Goal: Information Seeking & Learning: Learn about a topic

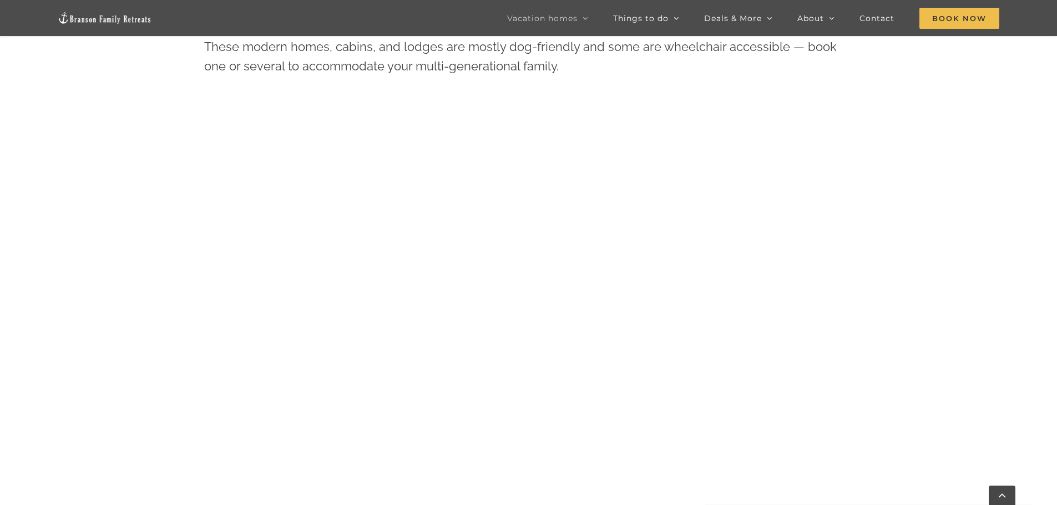
scroll to position [610, 0]
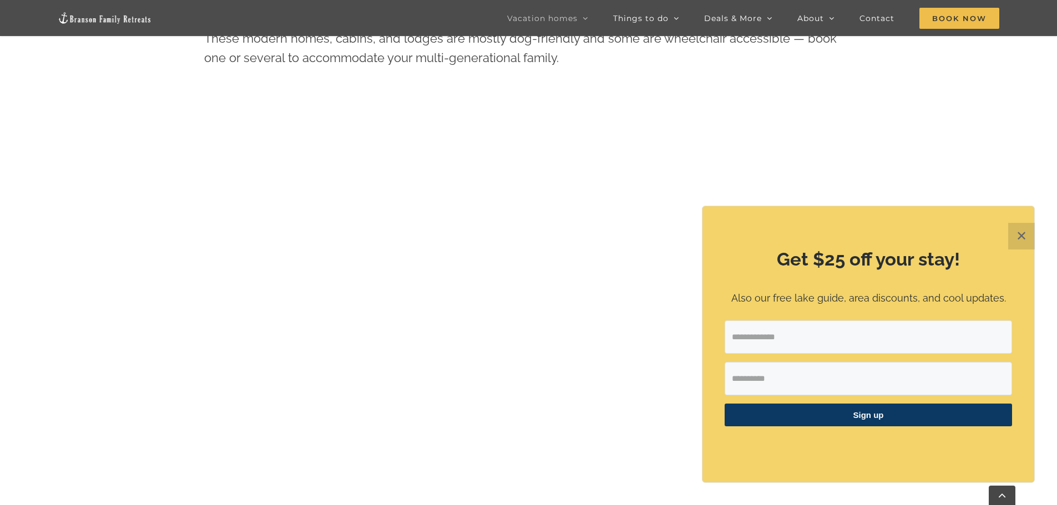
click at [1024, 232] on button "✕" at bounding box center [1021, 236] width 27 height 27
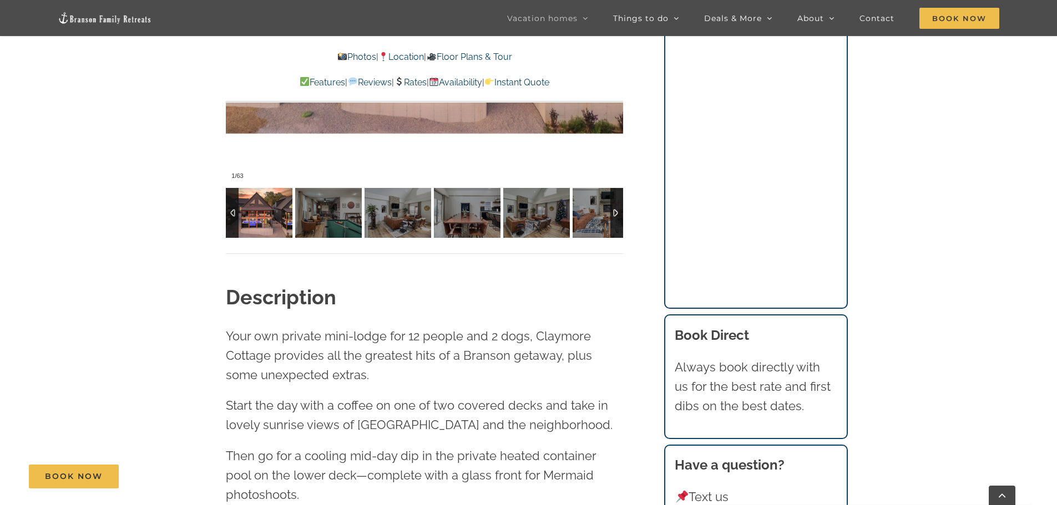
scroll to position [1054, 0]
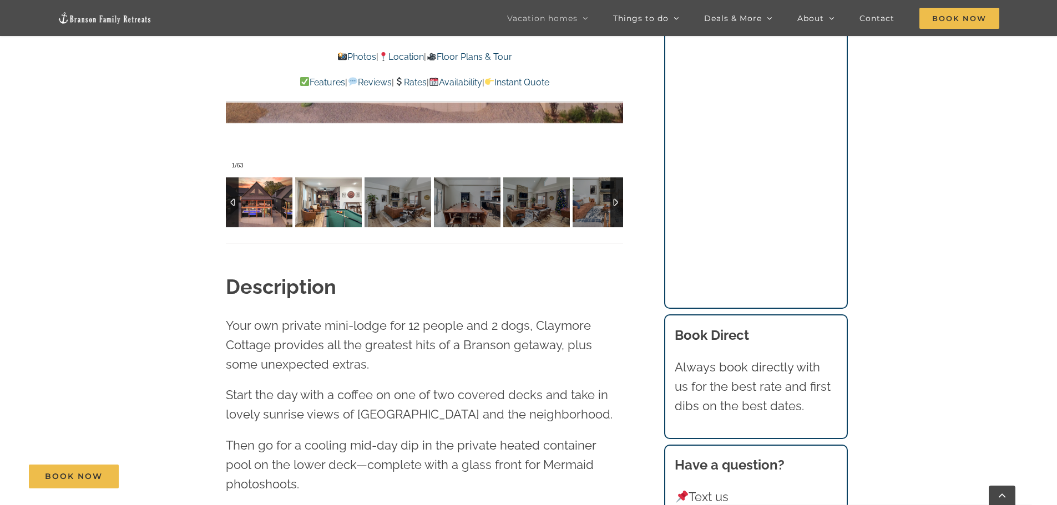
click at [351, 206] on img at bounding box center [328, 202] width 67 height 50
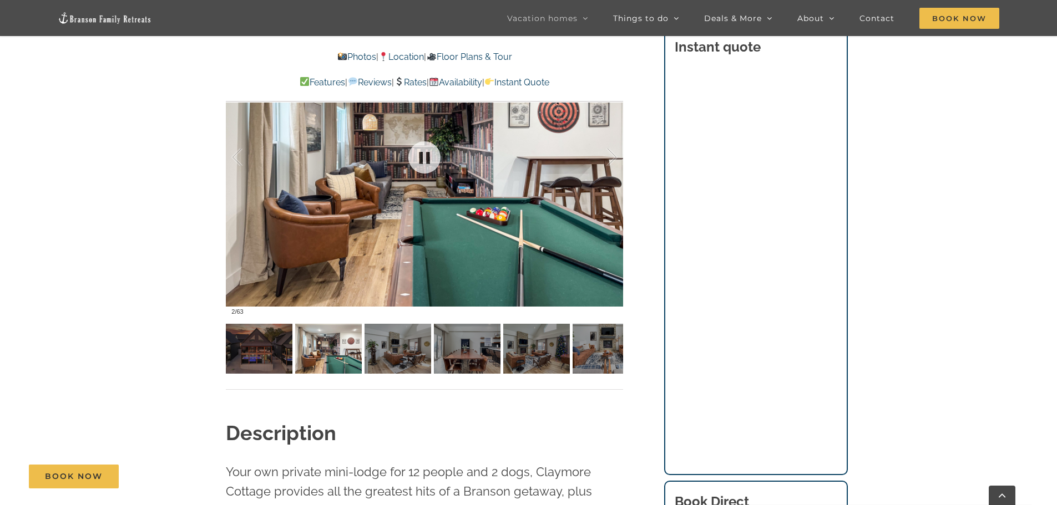
scroll to position [887, 0]
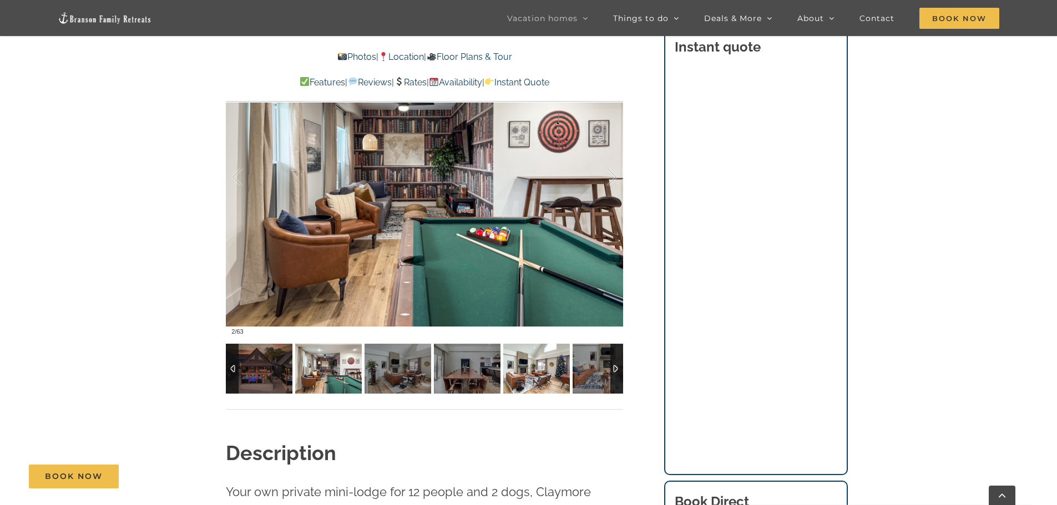
click at [530, 373] on img at bounding box center [536, 369] width 67 height 50
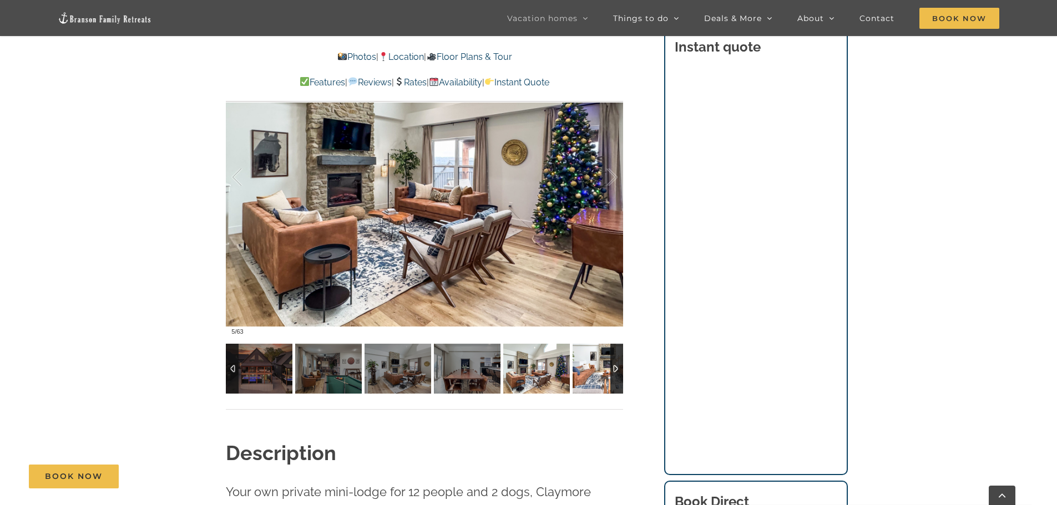
click at [608, 370] on img at bounding box center [605, 369] width 67 height 50
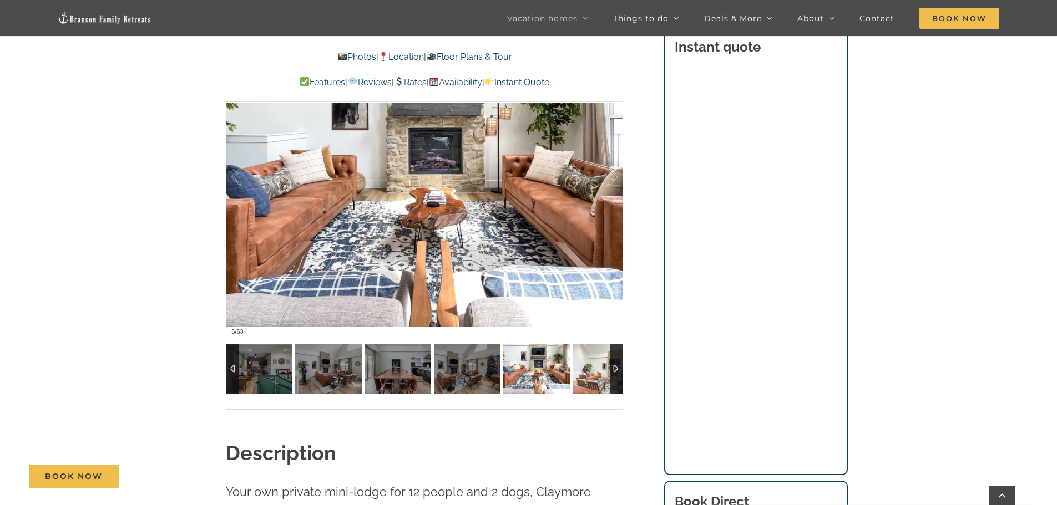
click at [608, 370] on img at bounding box center [605, 369] width 67 height 50
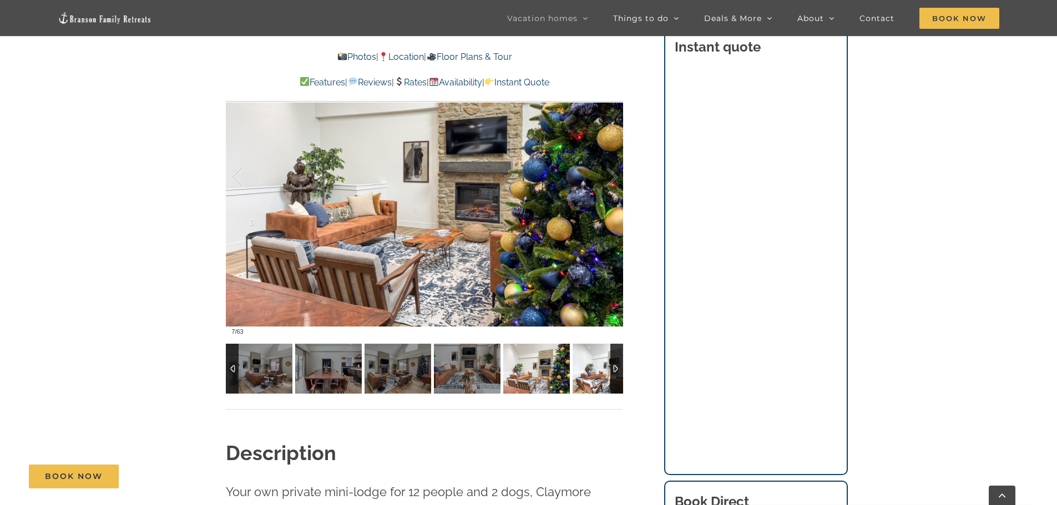
click at [608, 370] on img at bounding box center [605, 369] width 67 height 50
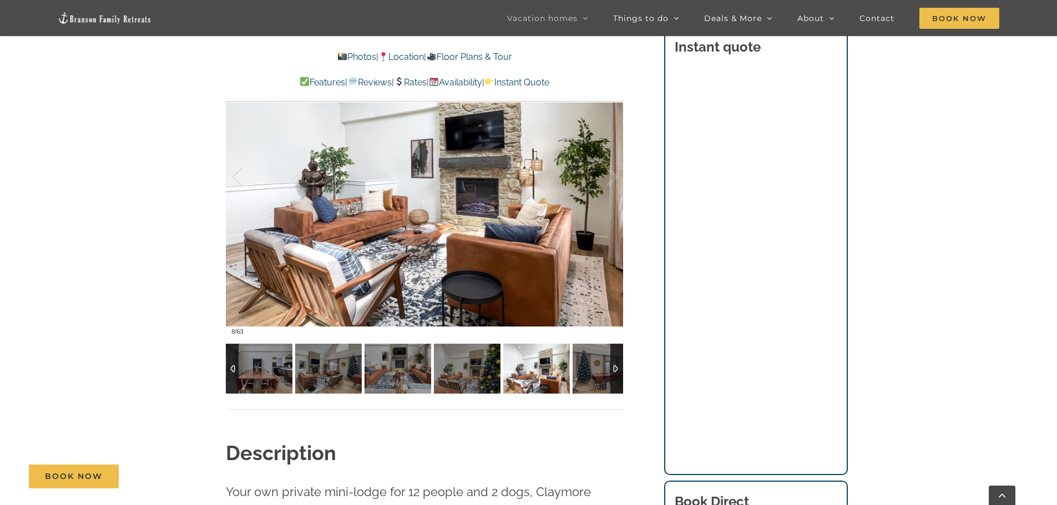
click at [608, 370] on img at bounding box center [605, 369] width 67 height 50
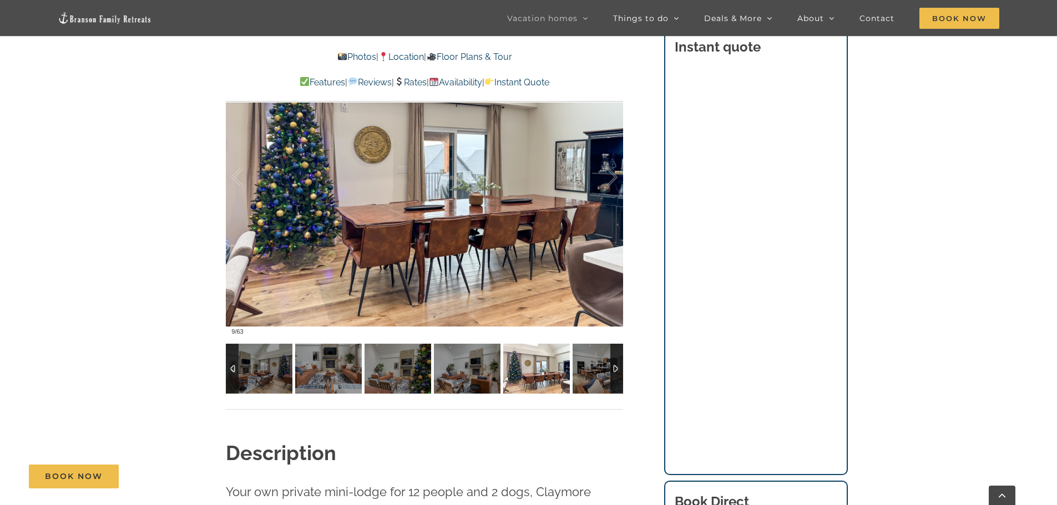
click at [608, 370] on img at bounding box center [605, 369] width 67 height 50
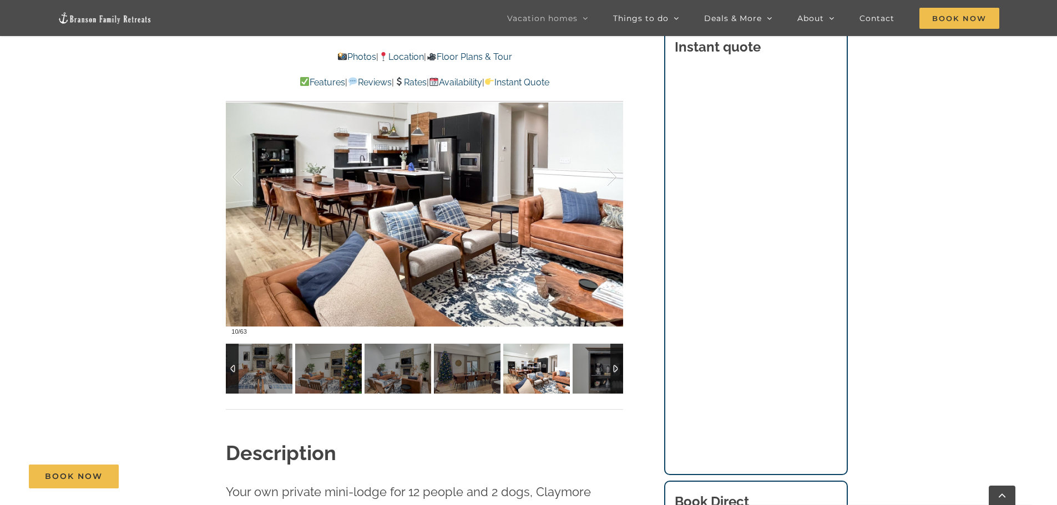
click at [570, 370] on img at bounding box center [536, 369] width 67 height 50
click at [608, 370] on img at bounding box center [605, 369] width 67 height 50
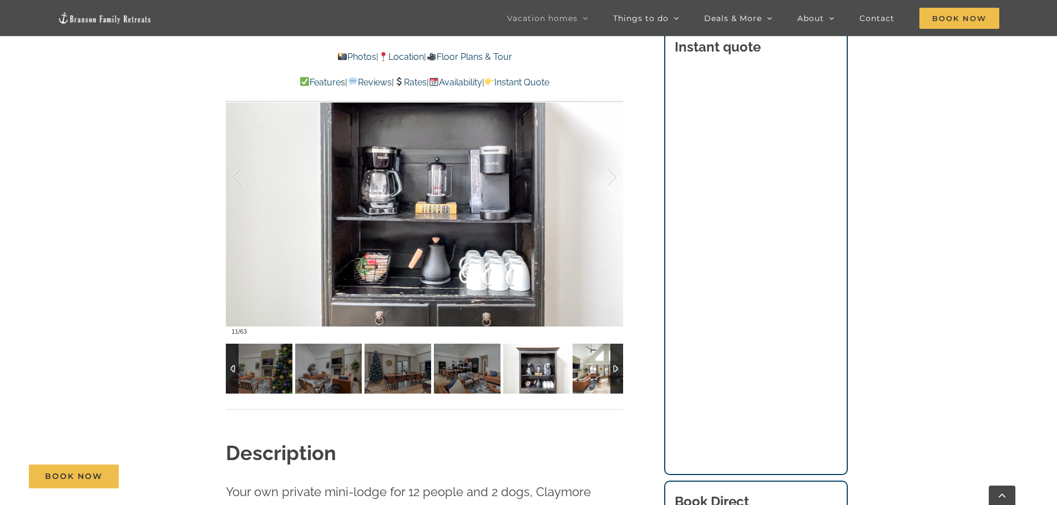
click at [608, 370] on img at bounding box center [605, 369] width 67 height 50
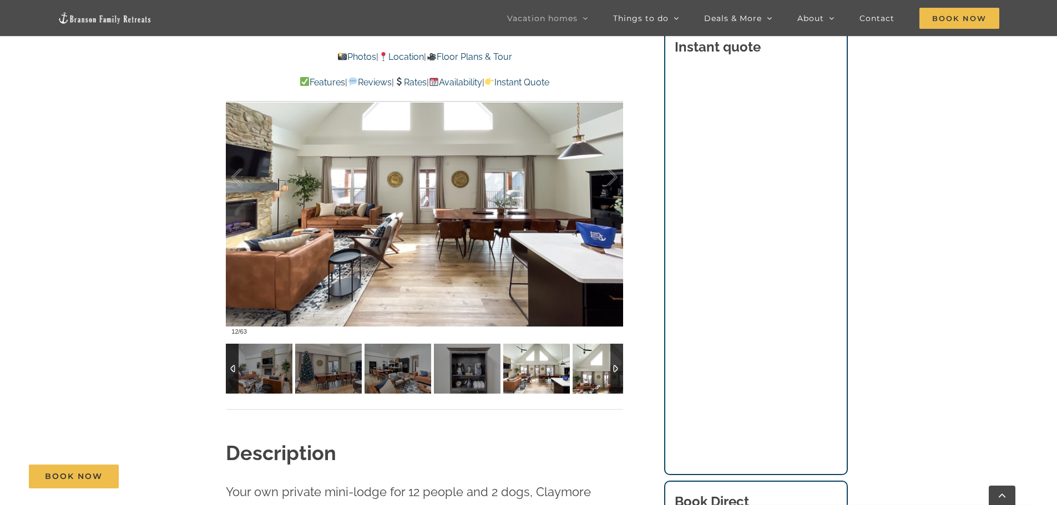
click at [608, 370] on img at bounding box center [605, 369] width 67 height 50
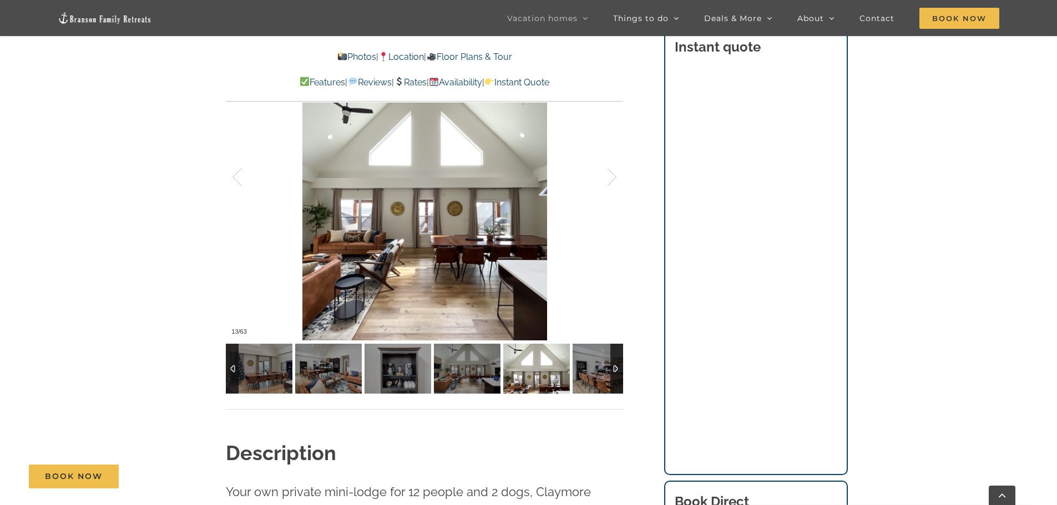
click at [608, 370] on img at bounding box center [605, 369] width 67 height 50
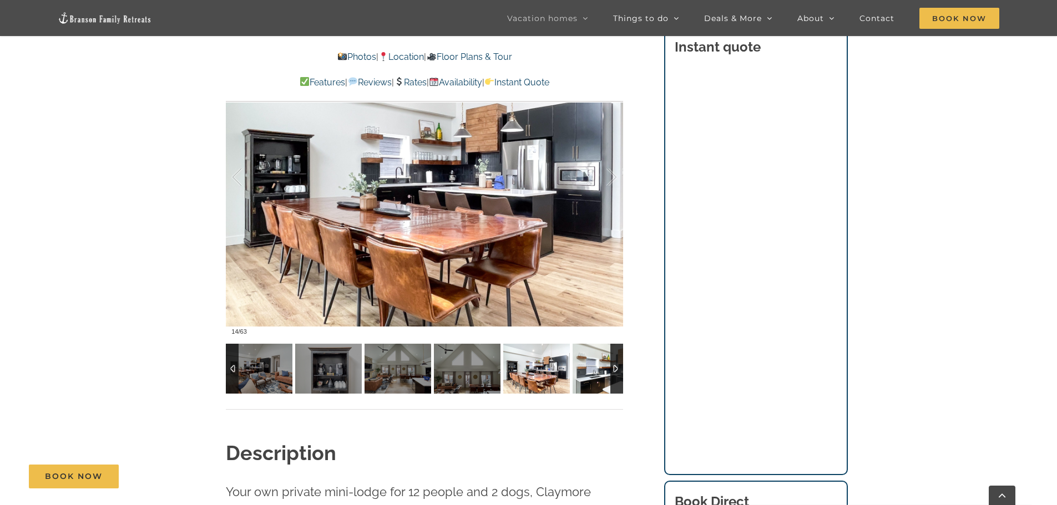
click at [608, 370] on img at bounding box center [605, 369] width 67 height 50
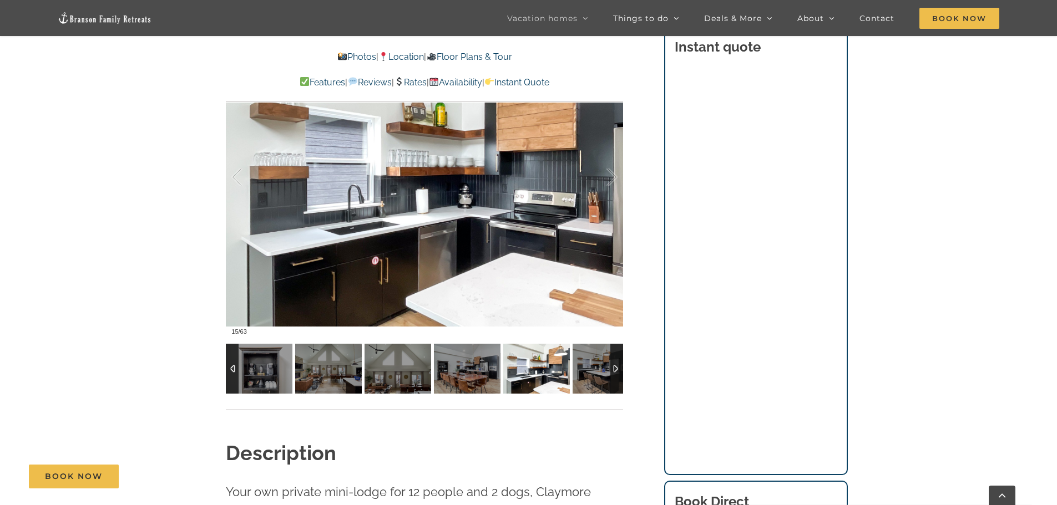
click at [608, 370] on img at bounding box center [605, 369] width 67 height 50
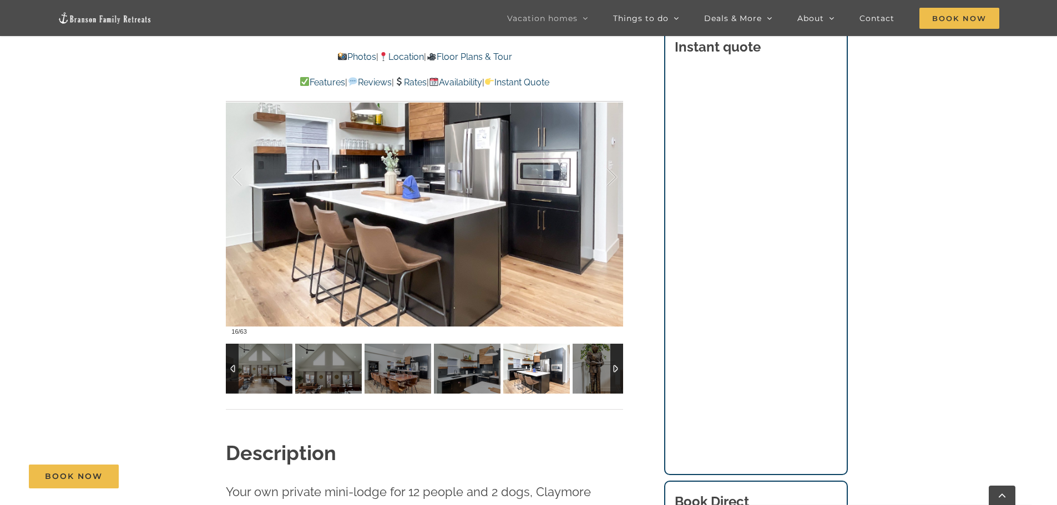
click at [608, 370] on img at bounding box center [605, 369] width 67 height 50
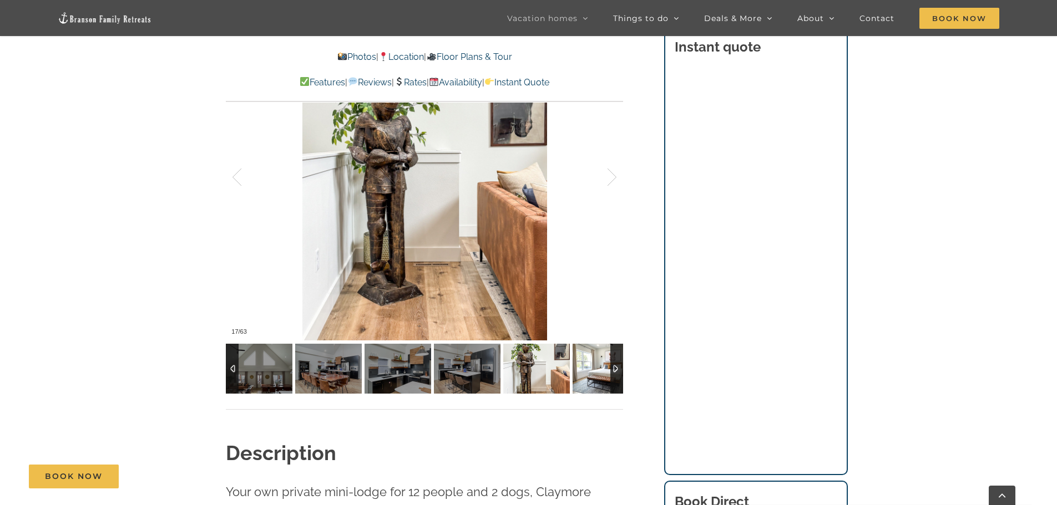
click at [608, 370] on img at bounding box center [605, 369] width 67 height 50
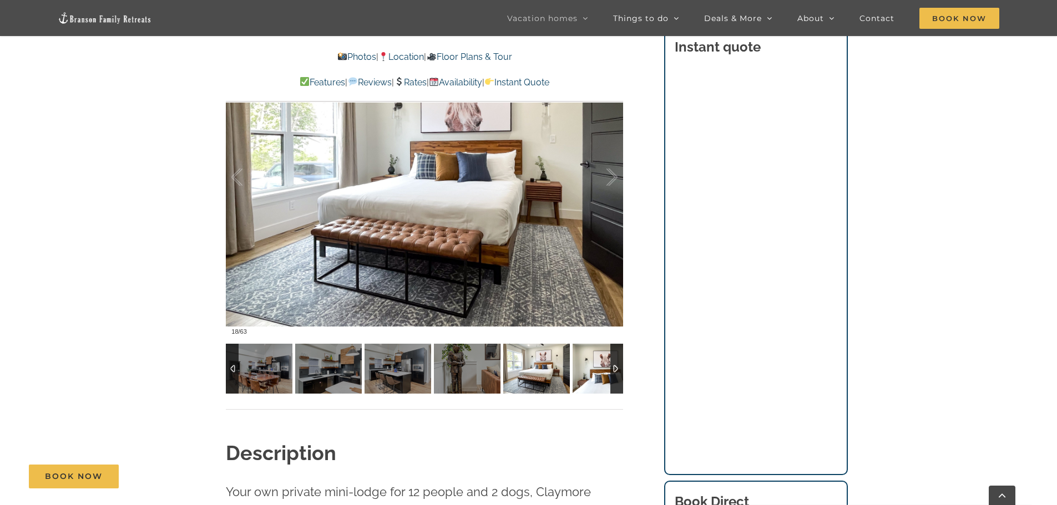
click at [608, 370] on img at bounding box center [605, 369] width 67 height 50
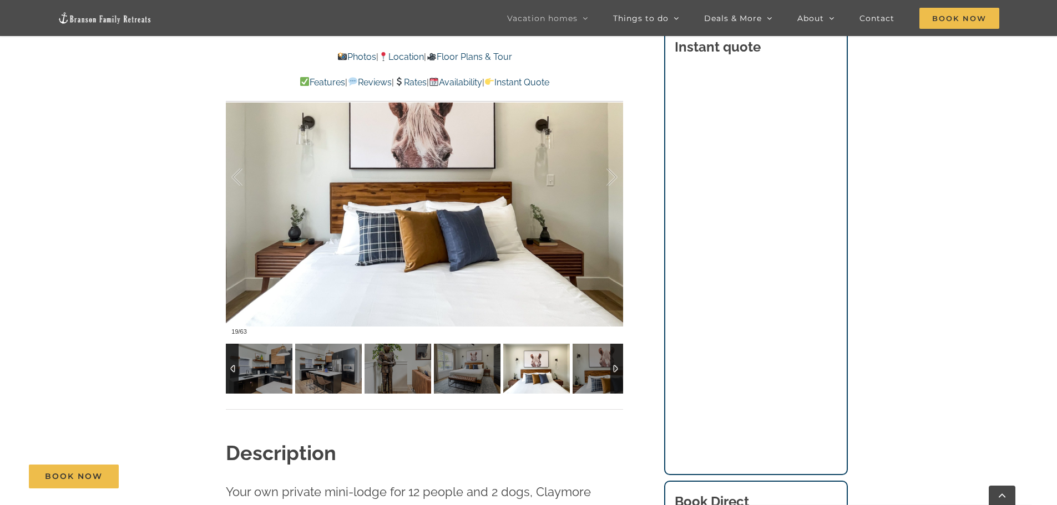
click at [608, 370] on img at bounding box center [605, 369] width 67 height 50
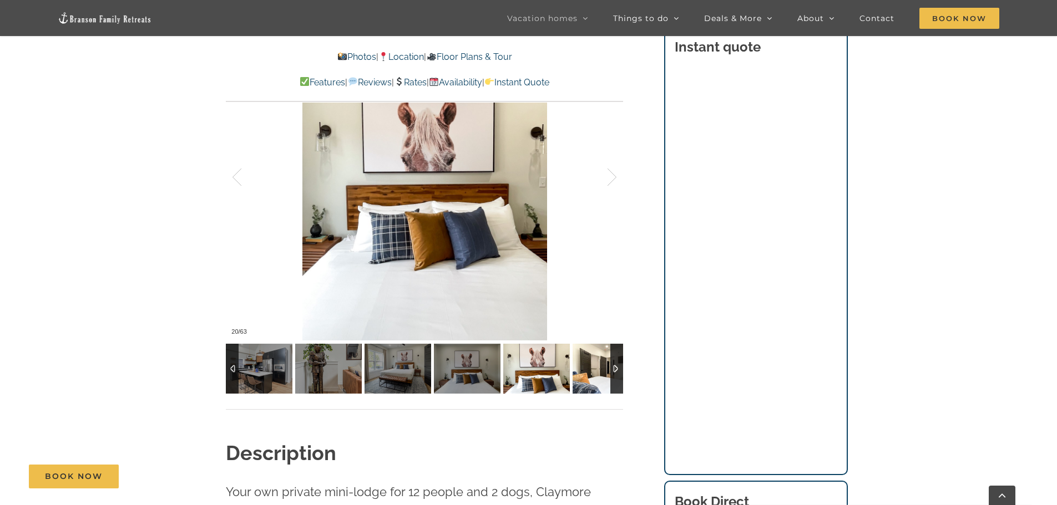
click at [608, 370] on img at bounding box center [605, 369] width 67 height 50
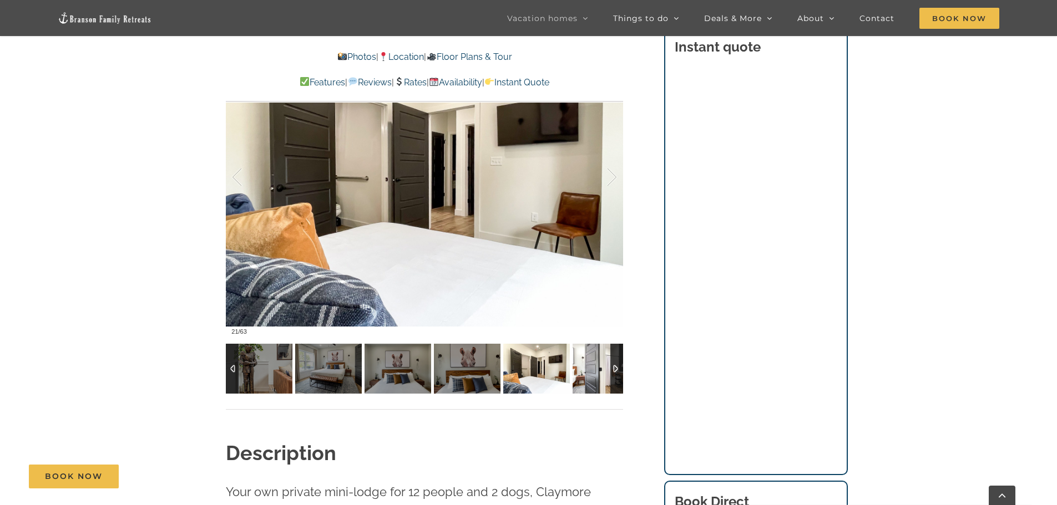
click at [608, 370] on img at bounding box center [605, 369] width 67 height 50
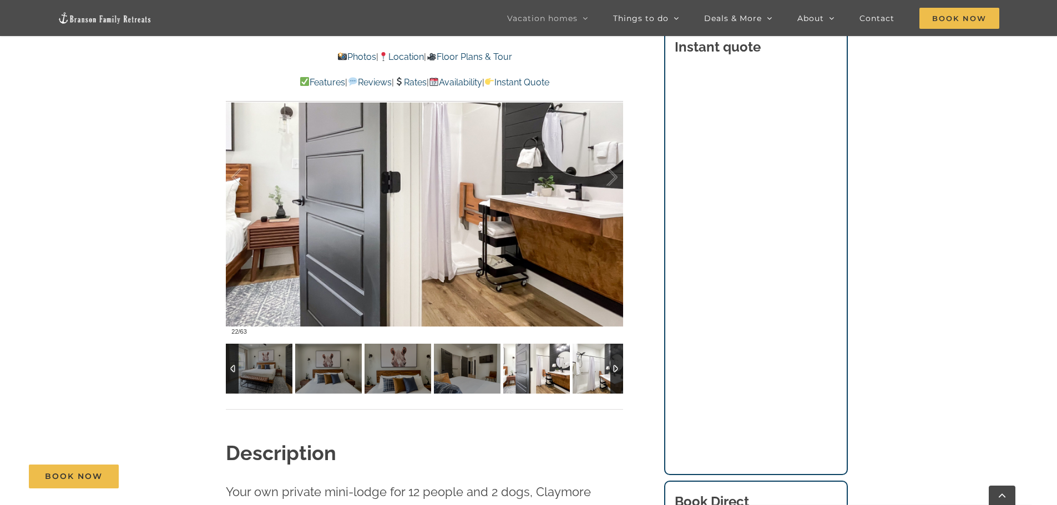
click at [608, 370] on img at bounding box center [605, 369] width 67 height 50
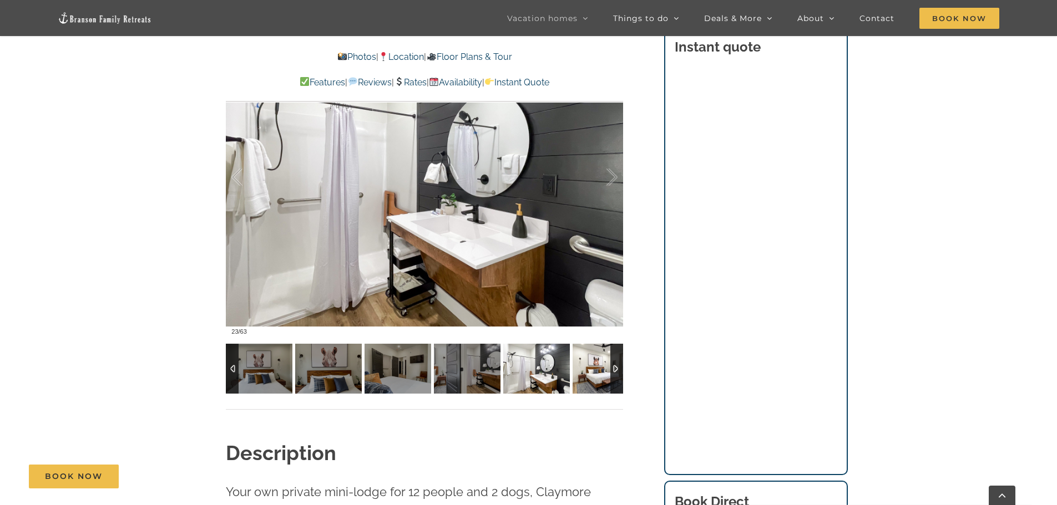
click at [608, 370] on img at bounding box center [605, 369] width 67 height 50
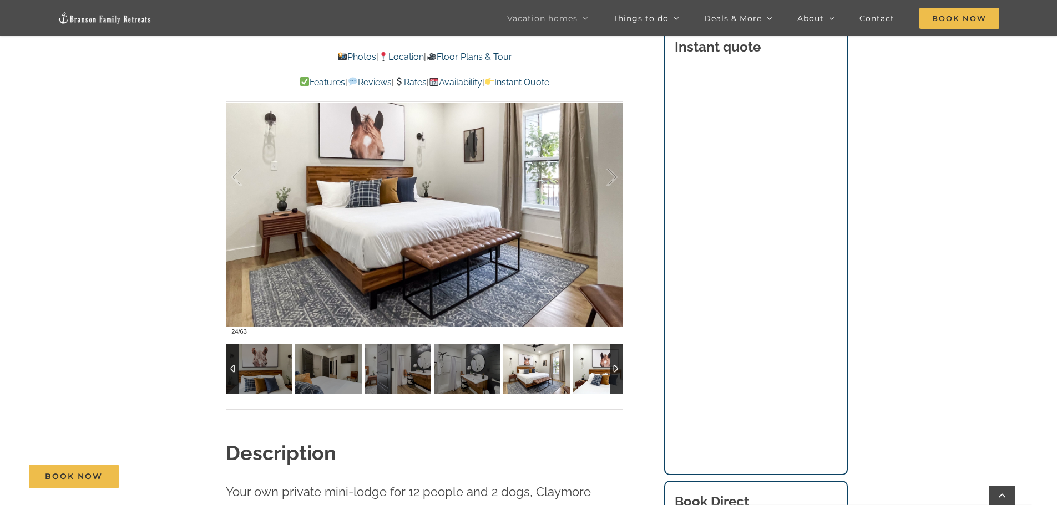
click at [608, 370] on img at bounding box center [605, 369] width 67 height 50
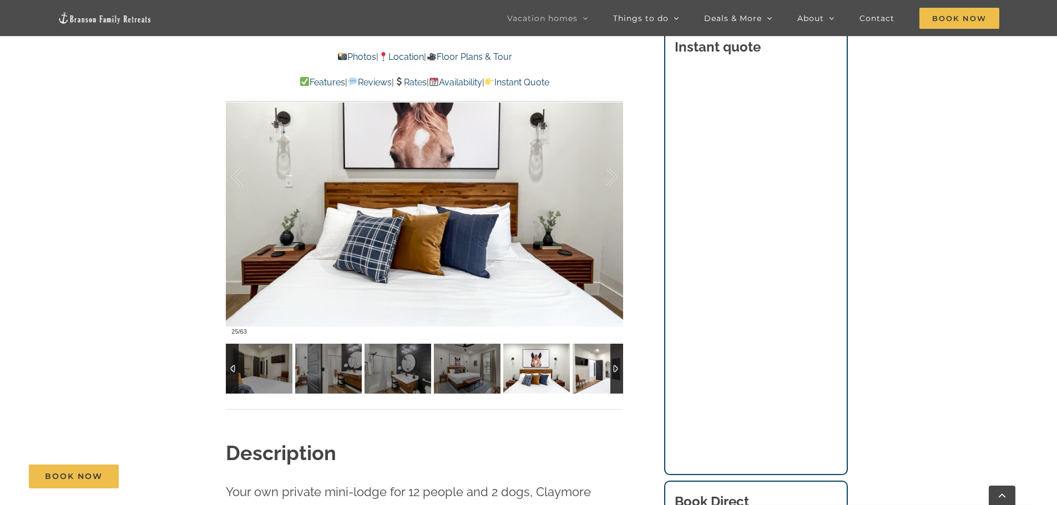
click at [608, 370] on img at bounding box center [605, 369] width 67 height 50
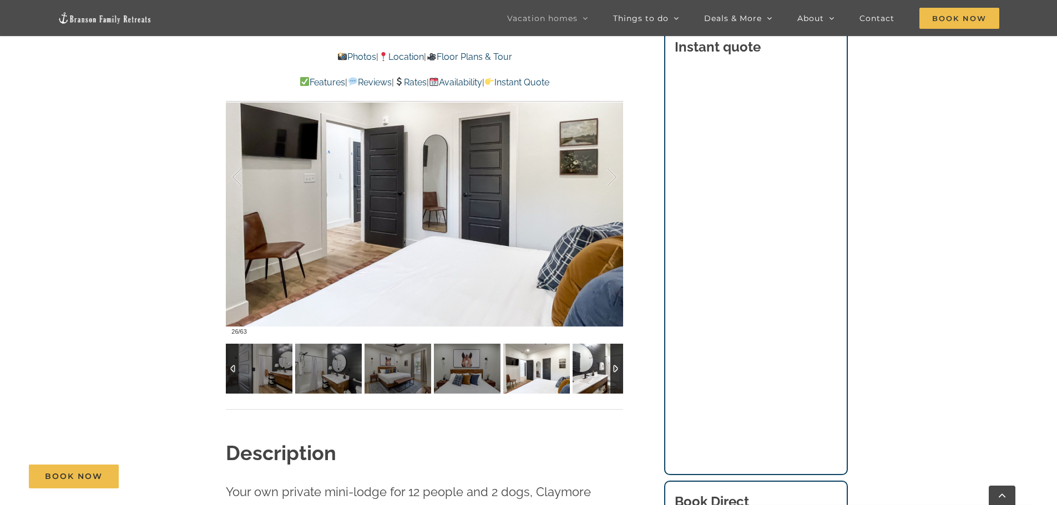
click at [608, 370] on img at bounding box center [605, 369] width 67 height 50
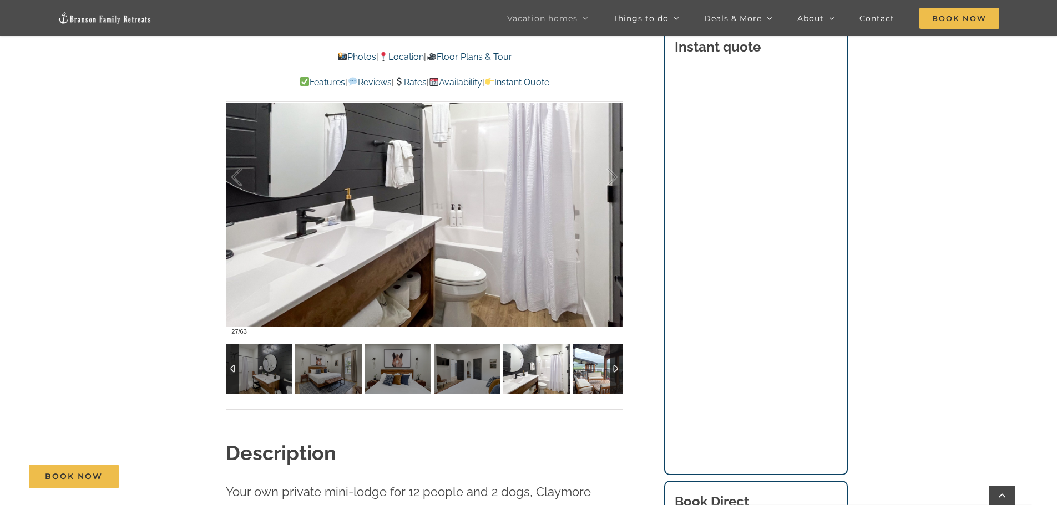
click at [608, 370] on img at bounding box center [605, 369] width 67 height 50
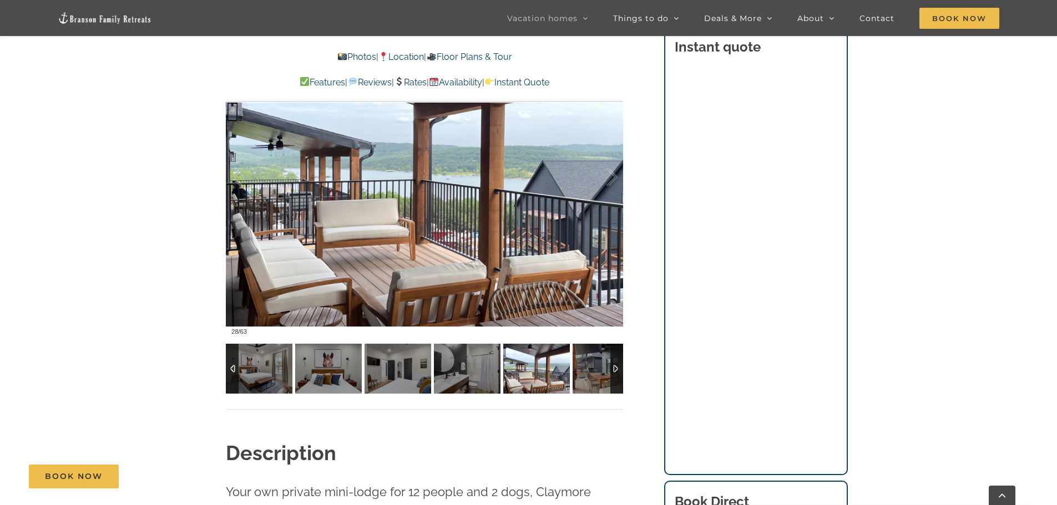
click at [615, 363] on div at bounding box center [616, 369] width 13 height 50
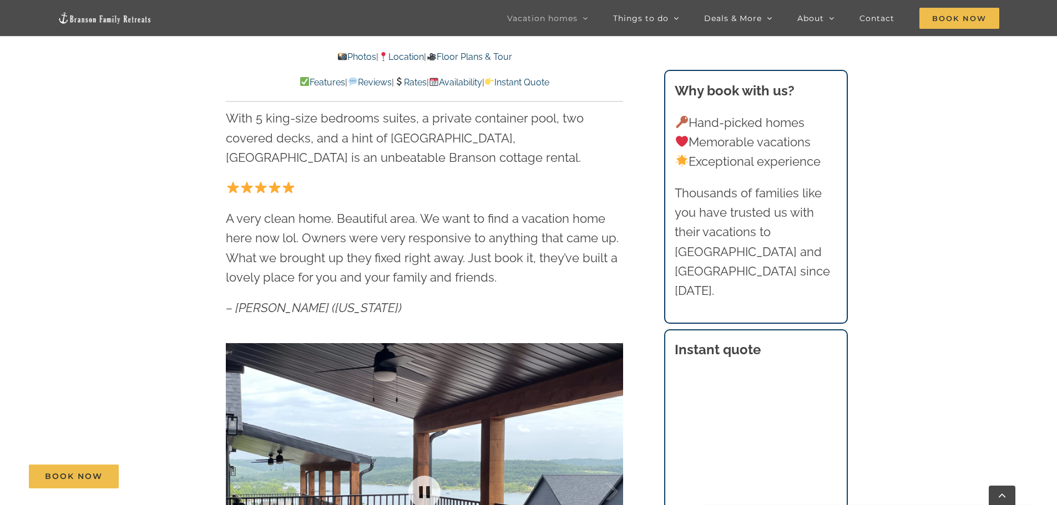
scroll to position [555, 0]
